Goal: Navigation & Orientation: Find specific page/section

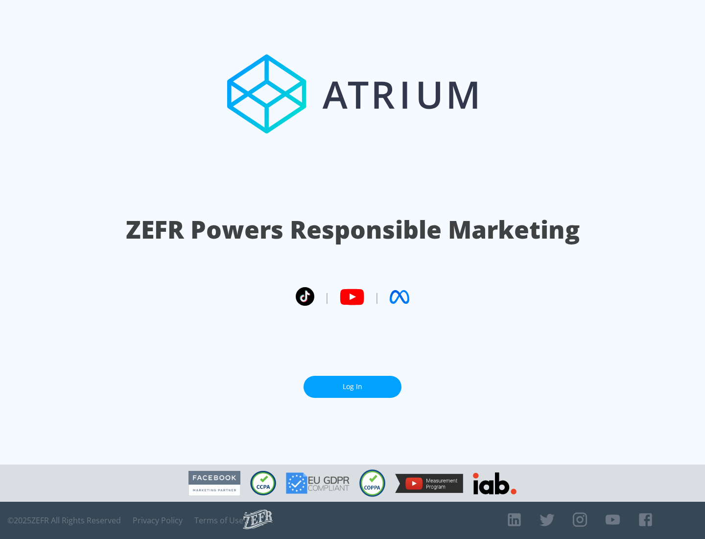
click at [353, 386] on link "Log In" at bounding box center [353, 387] width 98 height 22
